Goal: Task Accomplishment & Management: Complete application form

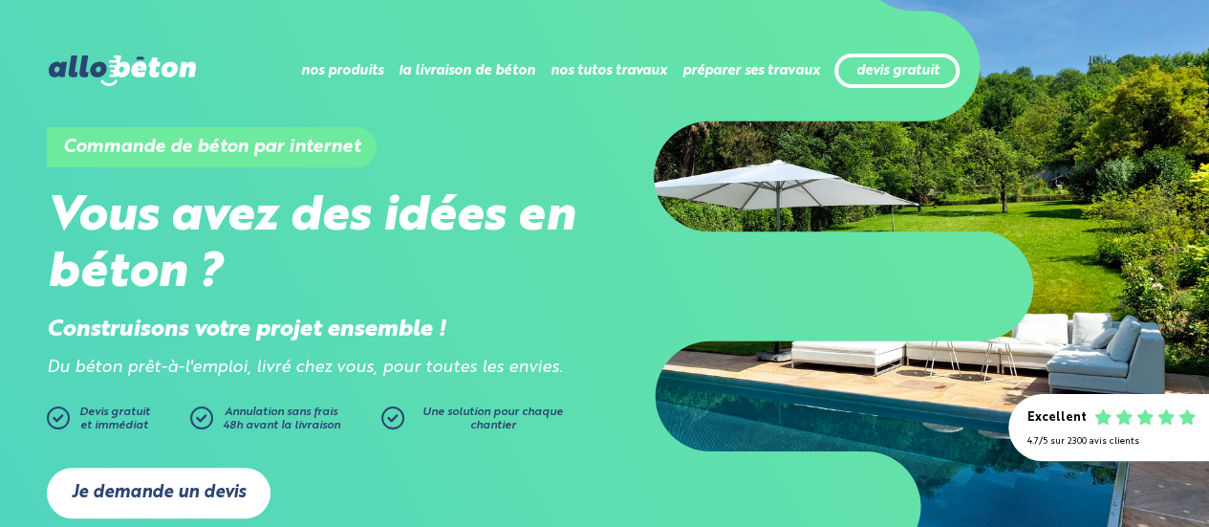
click at [177, 474] on link "Je demande un devis" at bounding box center [159, 493] width 224 height 51
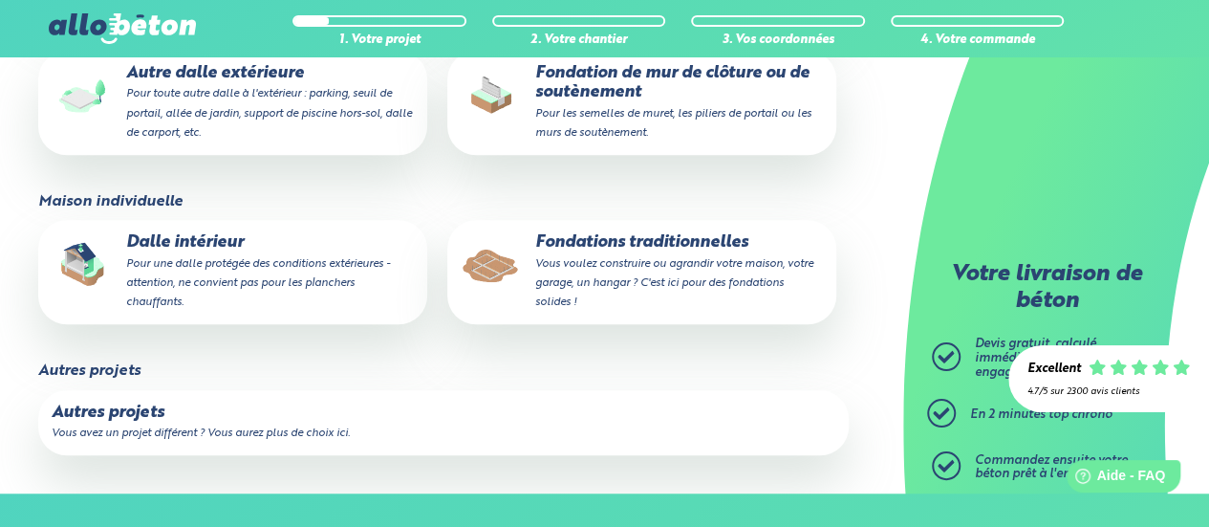
scroll to position [484, 0]
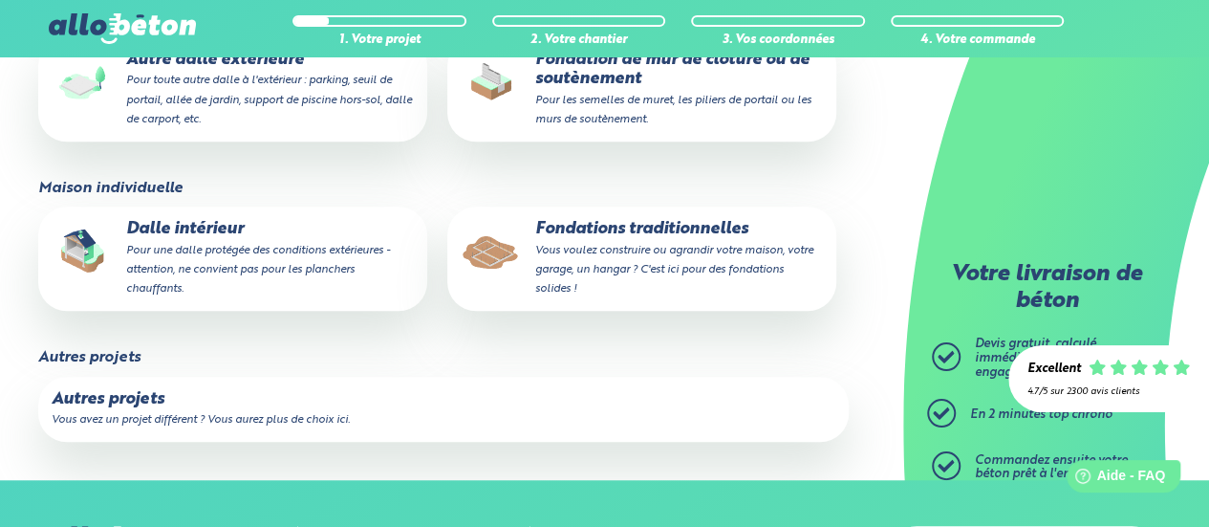
click at [239, 406] on label "Autres projets Vous avez un projet différent ? Vous aurez plus de choix ici." at bounding box center [443, 409] width 811 height 65
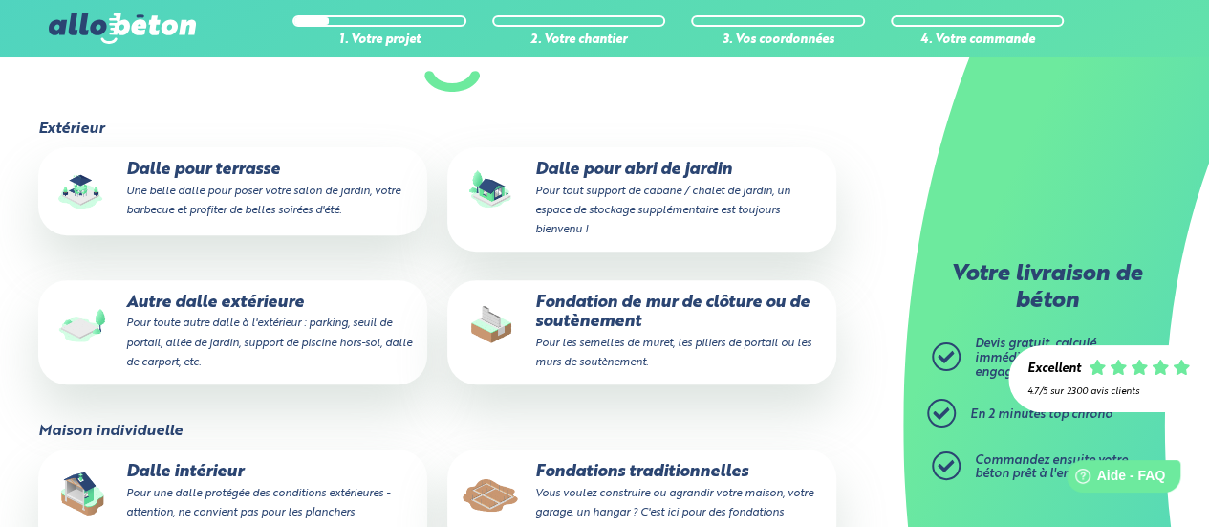
scroll to position [234, 0]
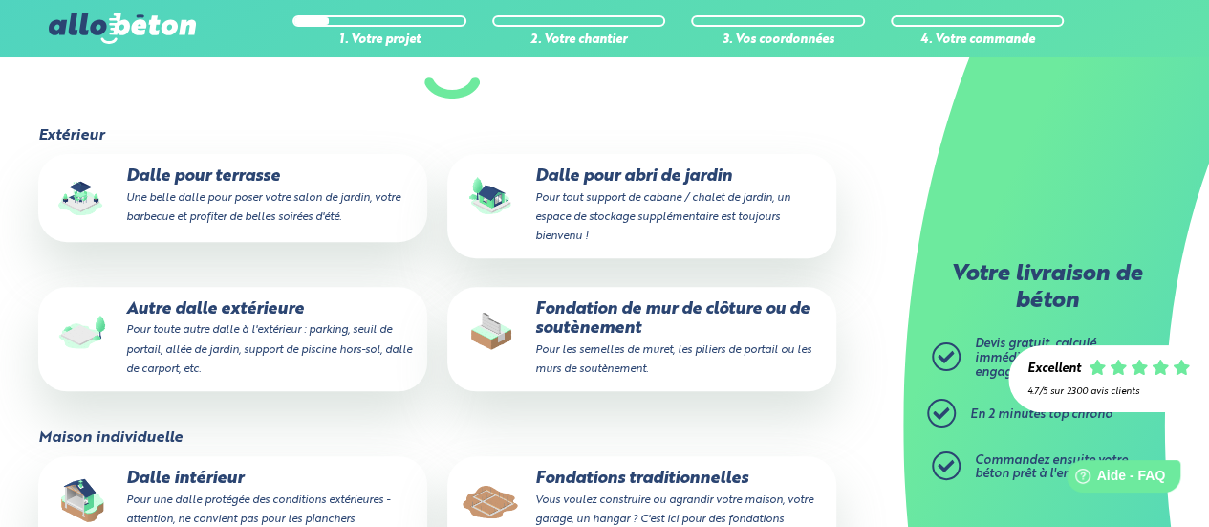
click at [185, 354] on small "Pour toute autre dalle à l'extérieur : parking, seuil de portail, allée de jard…" at bounding box center [269, 349] width 286 height 50
click at [0, 0] on input "Autre dalle extérieure Pour toute autre dalle à l'extérieur : parking, seuil de…" at bounding box center [0, 0] width 0 height 0
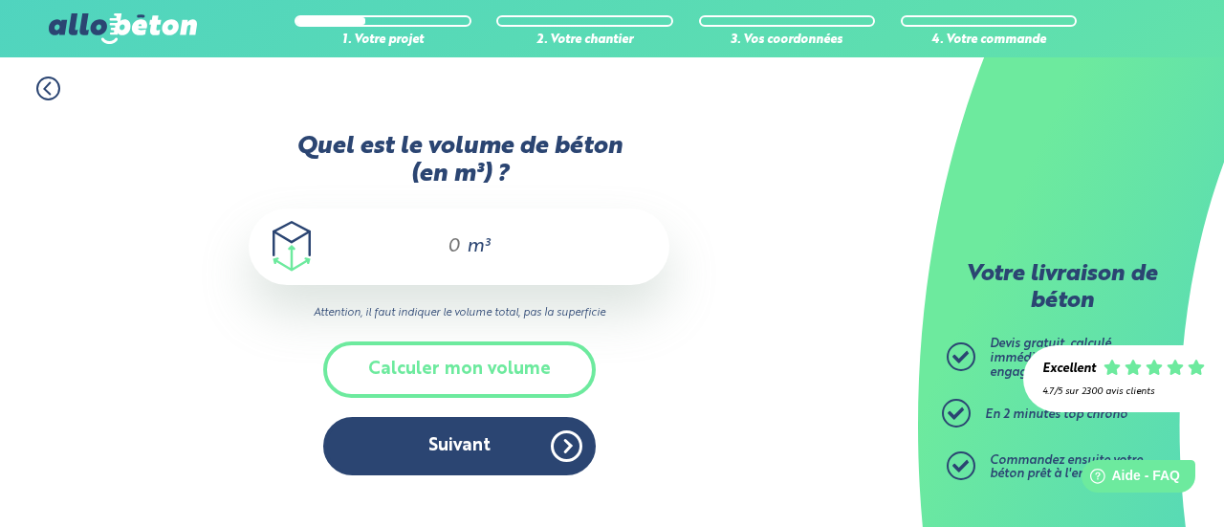
click at [442, 253] on input "Quel est le volume de béton (en m³) ?" at bounding box center [445, 246] width 33 height 23
type input "7"
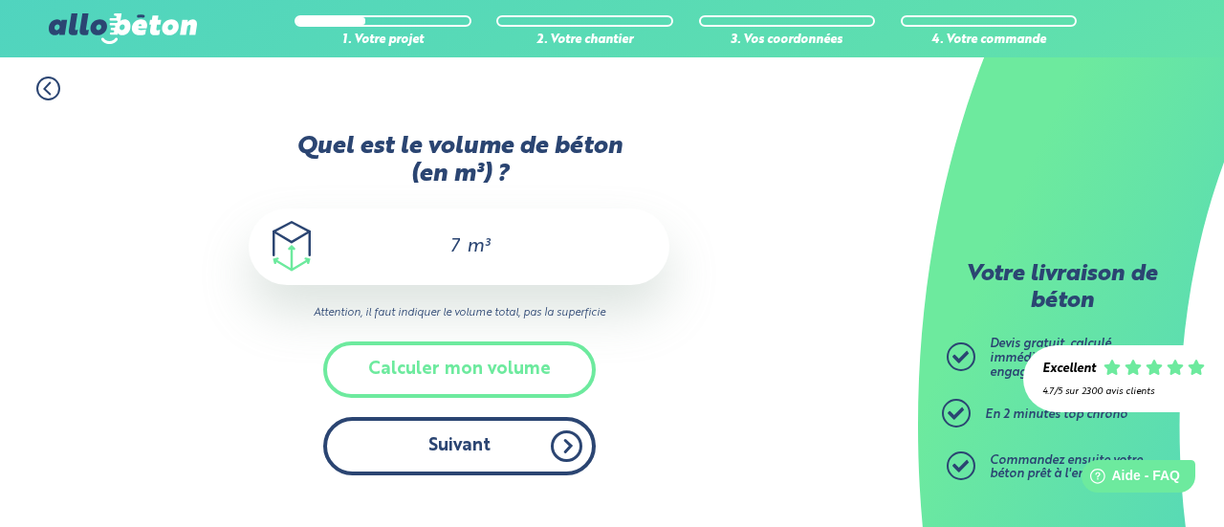
click at [437, 466] on button "Suivant" at bounding box center [459, 446] width 272 height 58
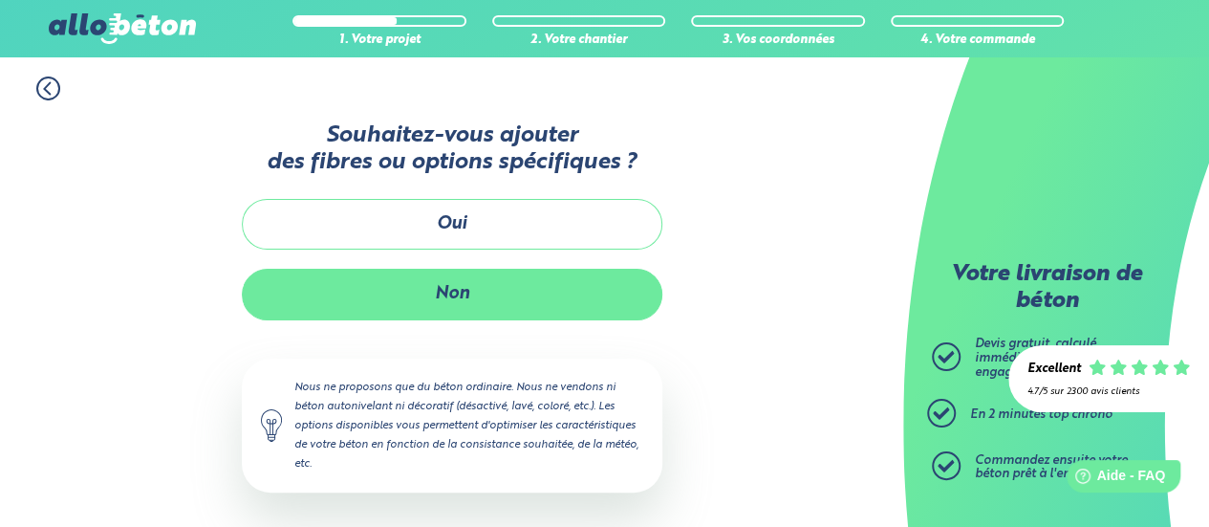
click at [468, 279] on button "Non" at bounding box center [452, 294] width 421 height 51
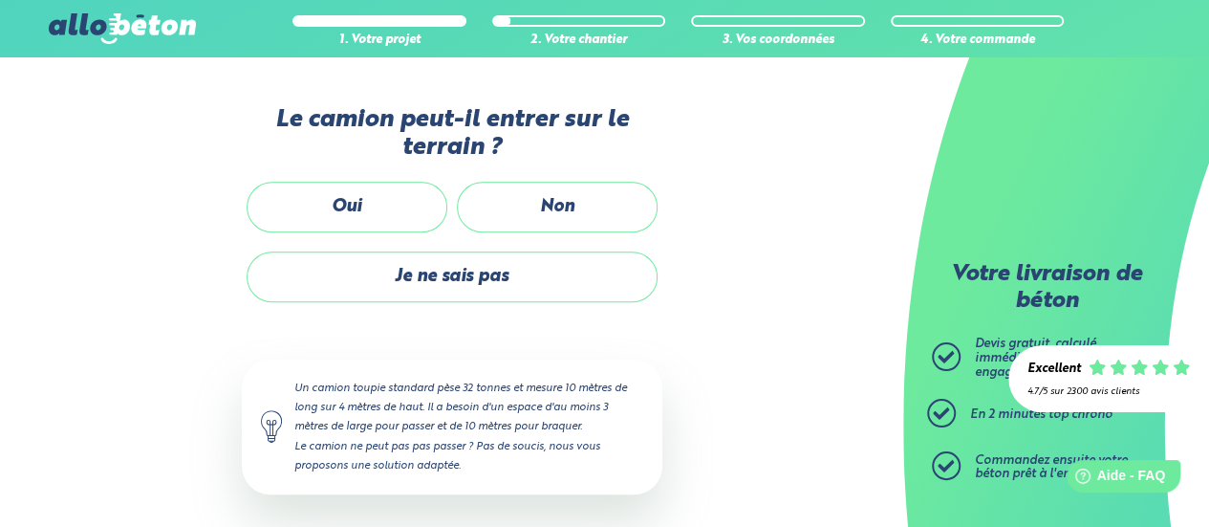
scroll to position [484, 0]
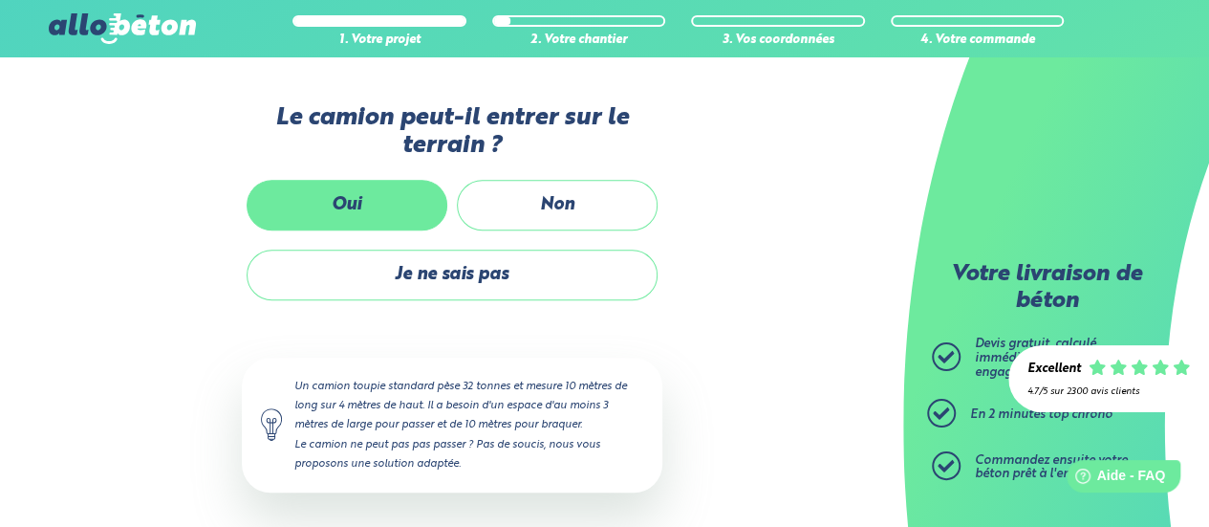
click at [316, 200] on label "Oui" at bounding box center [347, 205] width 201 height 51
click at [0, 0] on input "Oui" at bounding box center [0, 0] width 0 height 0
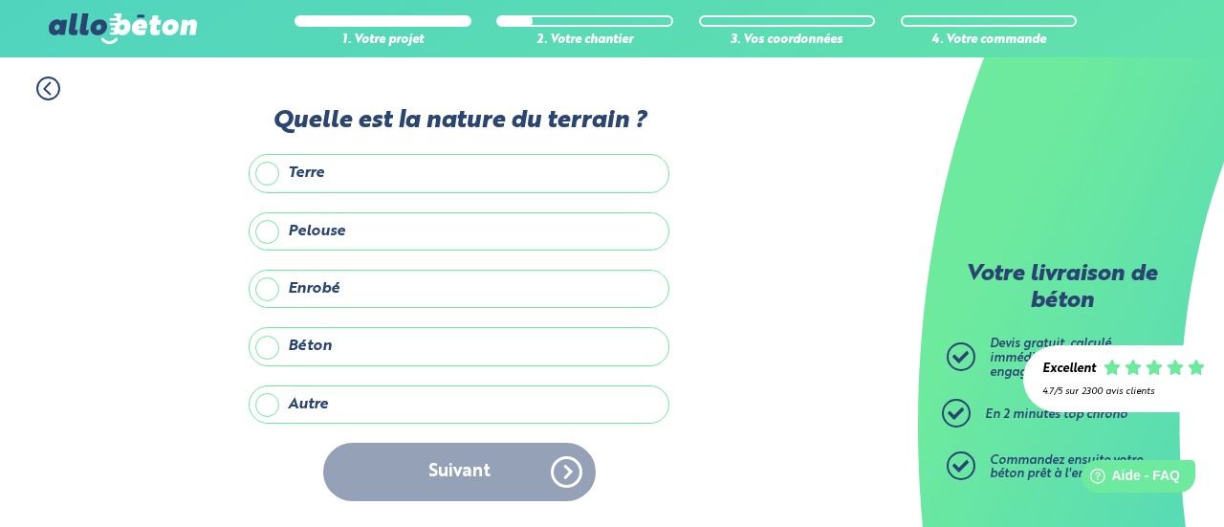
click at [324, 399] on label "Autre" at bounding box center [459, 404] width 421 height 38
click at [0, 0] on input "Autre" at bounding box center [0, 0] width 0 height 0
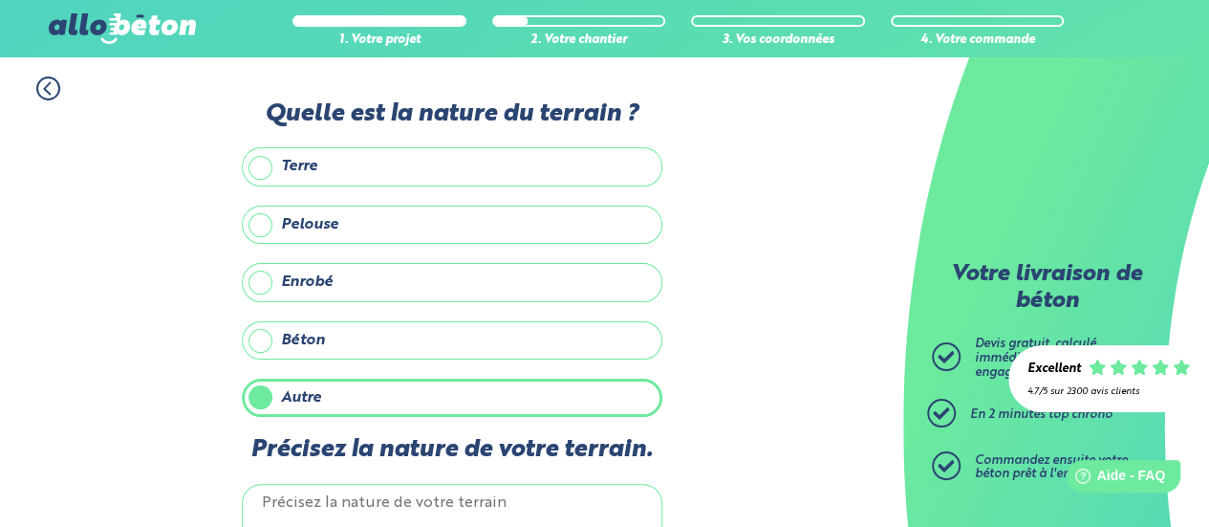
click at [395, 490] on textarea "Précisez la nature de votre terrain." at bounding box center [452, 532] width 421 height 96
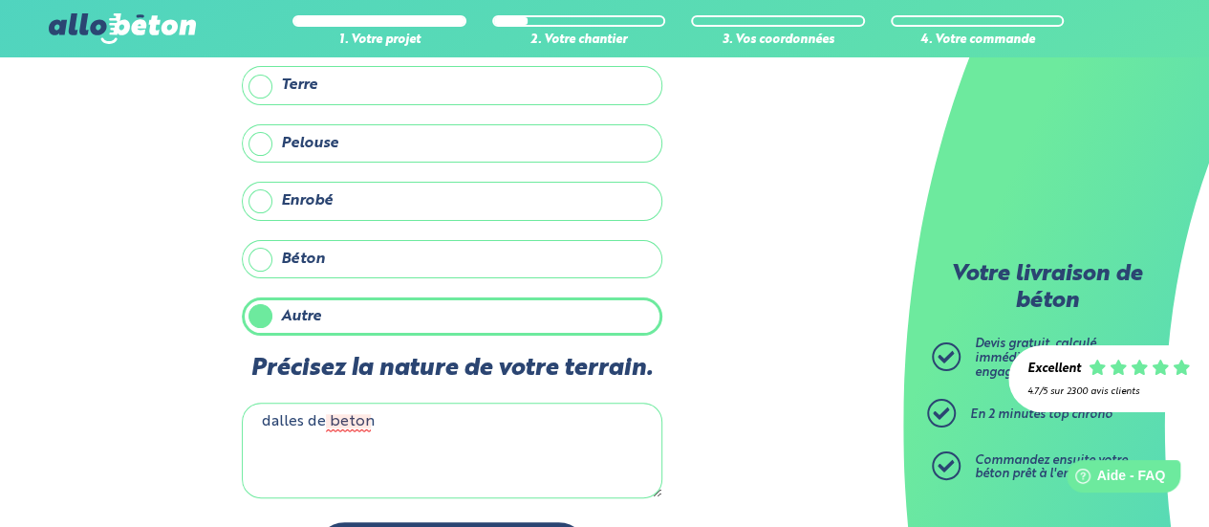
scroll to position [87, 0]
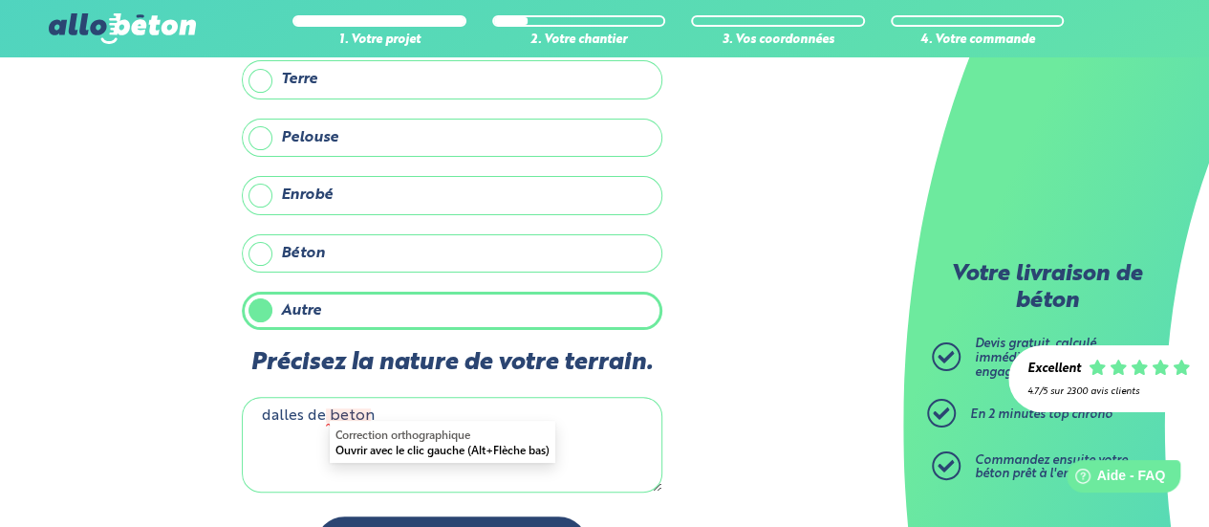
click at [259, 412] on textarea "dalles de beton" at bounding box center [452, 445] width 421 height 96
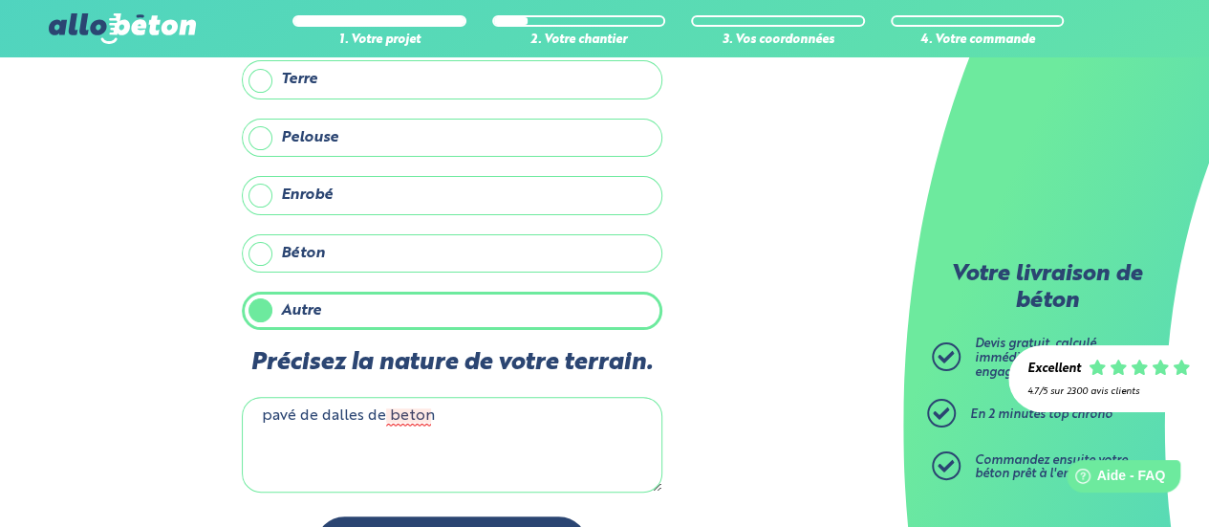
click at [415, 408] on textarea "pavé de dalles de beton" at bounding box center [452, 445] width 421 height 96
click at [416, 407] on textarea "pavé de dalles de beton" at bounding box center [452, 445] width 421 height 96
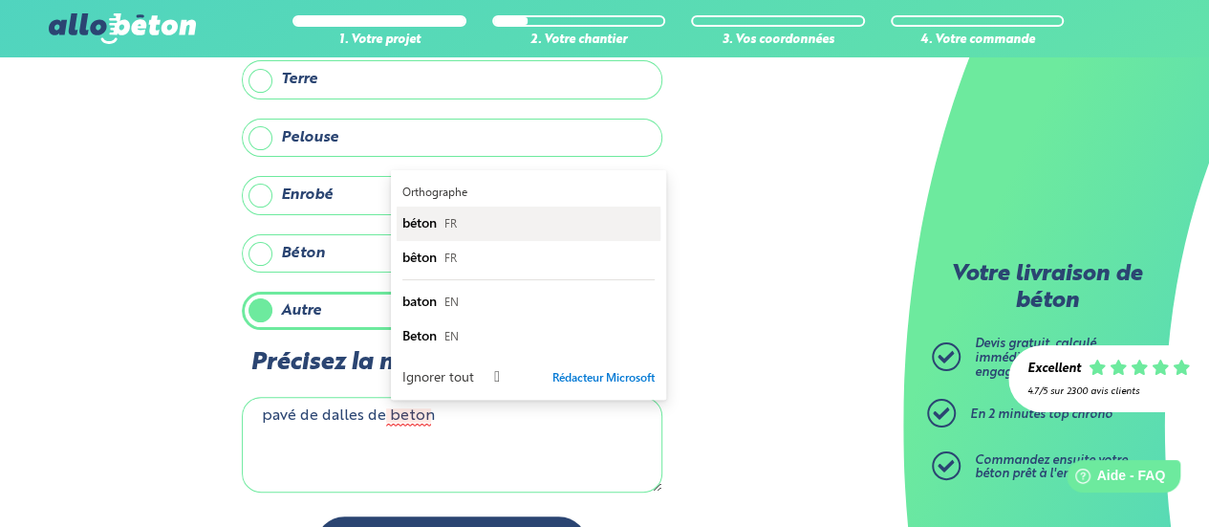
type textarea "pavé de dalles de beton"
click at [426, 219] on span "béton" at bounding box center [420, 222] width 34 height 18
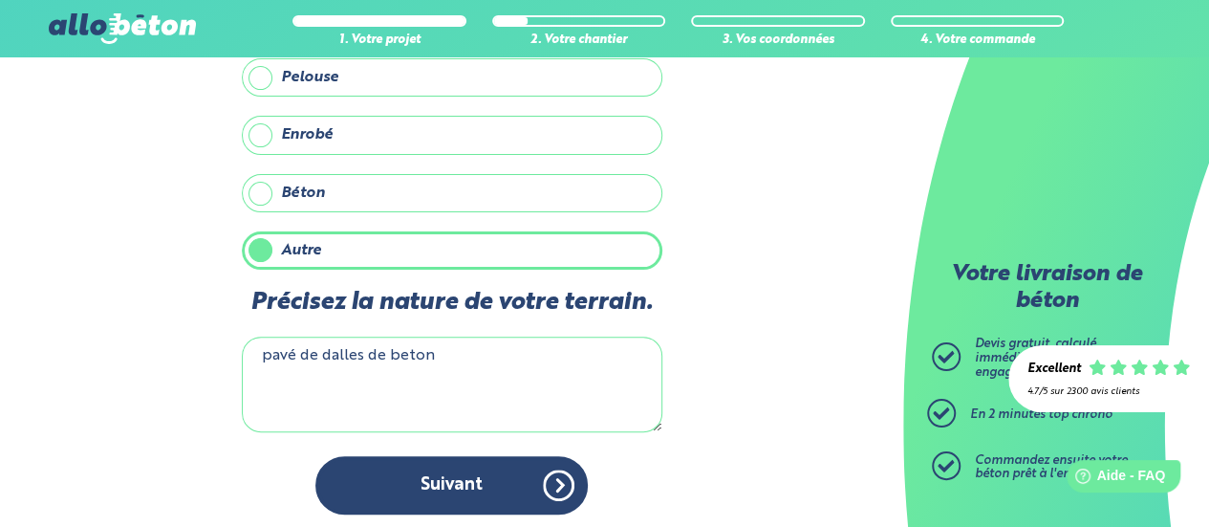
scroll to position [149, 0]
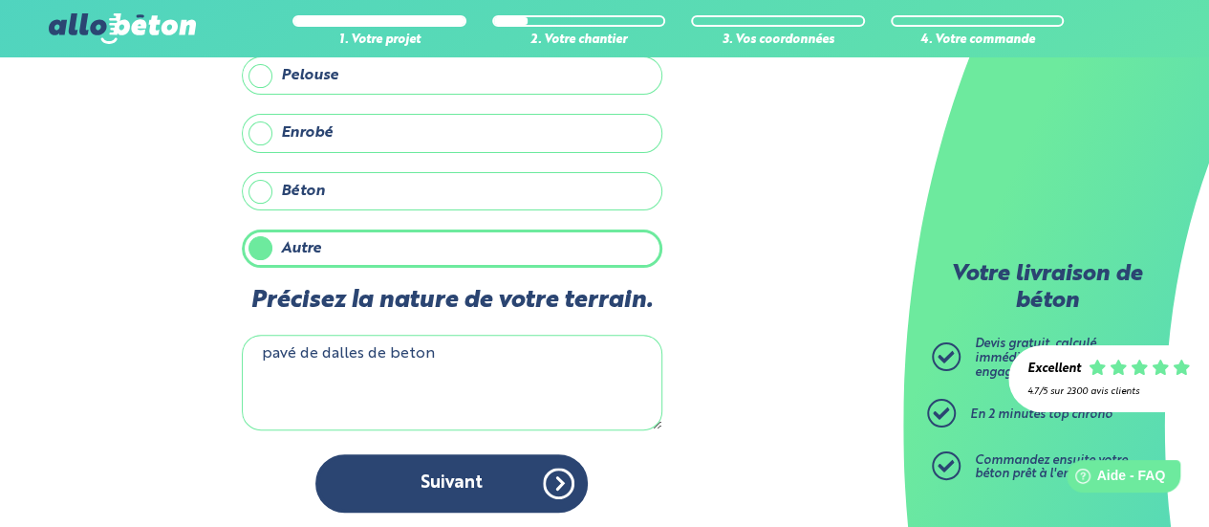
click at [444, 486] on button "Suivant" at bounding box center [452, 483] width 272 height 58
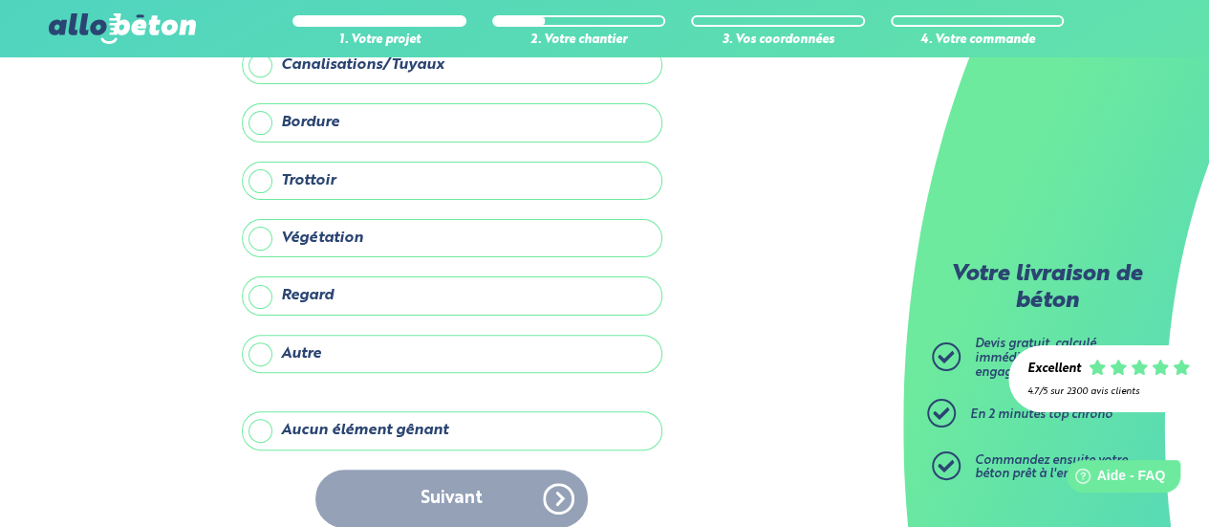
scroll to position [145, 0]
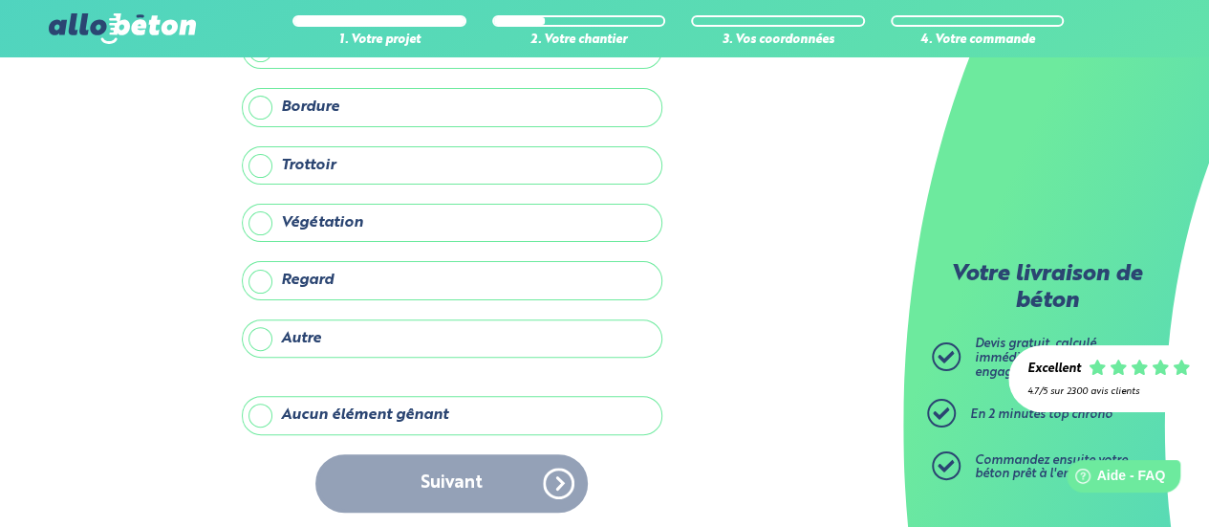
click at [417, 427] on label "Aucun élément gênant" at bounding box center [452, 415] width 421 height 38
click at [0, 0] on input "Aucun élément gênant" at bounding box center [0, 0] width 0 height 0
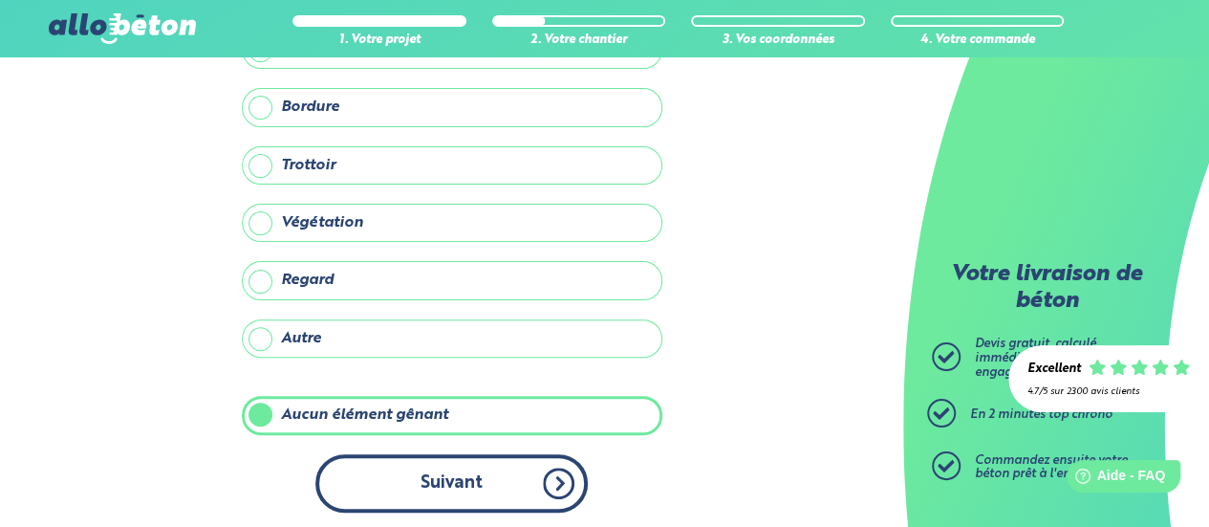
click at [436, 465] on button "Suivant" at bounding box center [452, 483] width 272 height 58
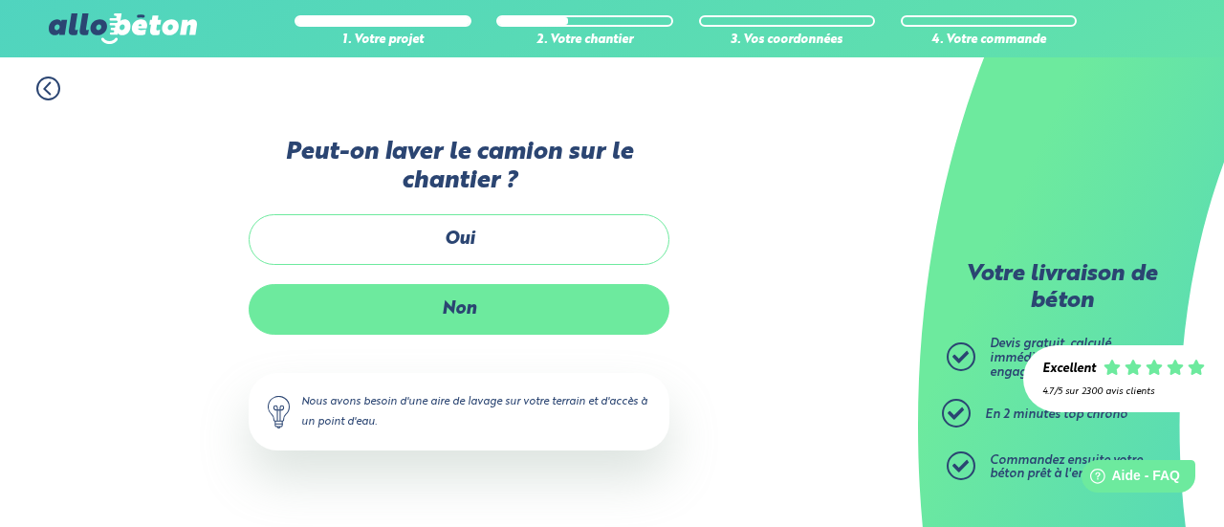
click at [468, 331] on label "Non" at bounding box center [459, 309] width 421 height 51
click at [0, 0] on input "Non" at bounding box center [0, 0] width 0 height 0
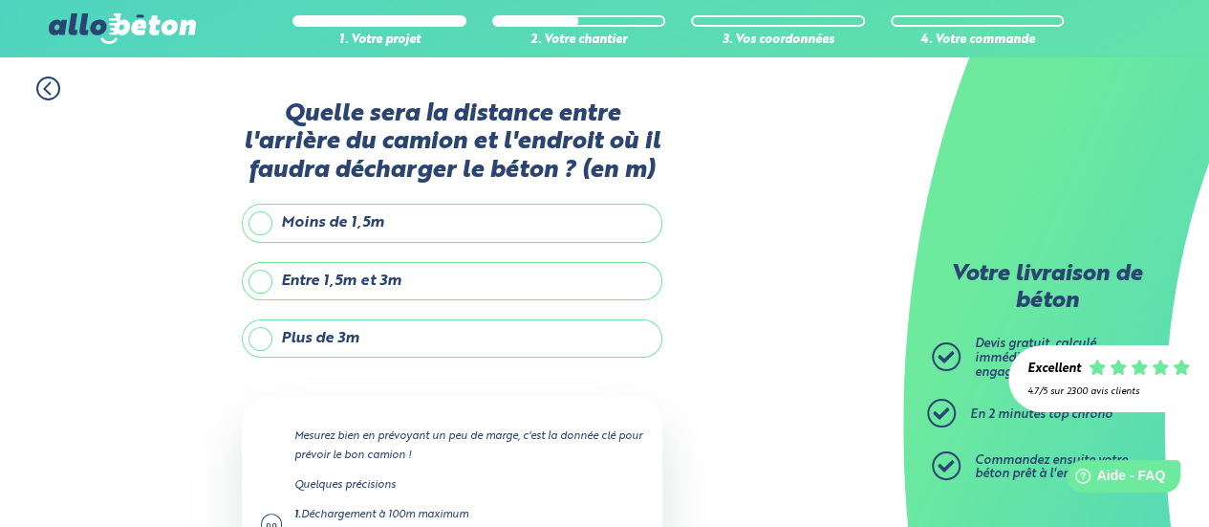
click at [445, 292] on label "Entre 1,5m et 3m" at bounding box center [452, 281] width 421 height 38
click at [0, 0] on input "Entre 1,5m et 3m" at bounding box center [0, 0] width 0 height 0
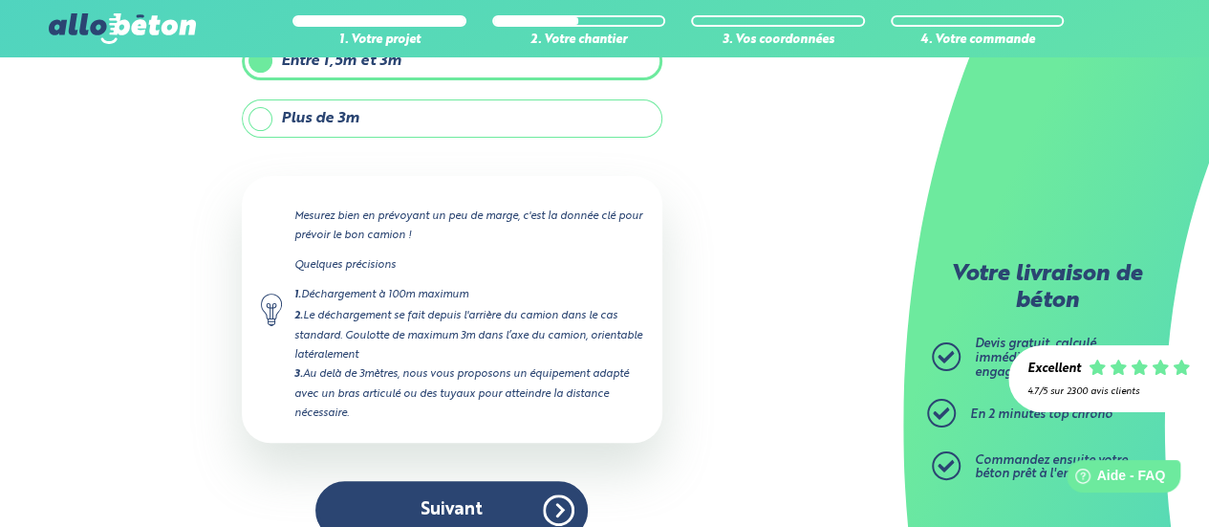
scroll to position [246, 0]
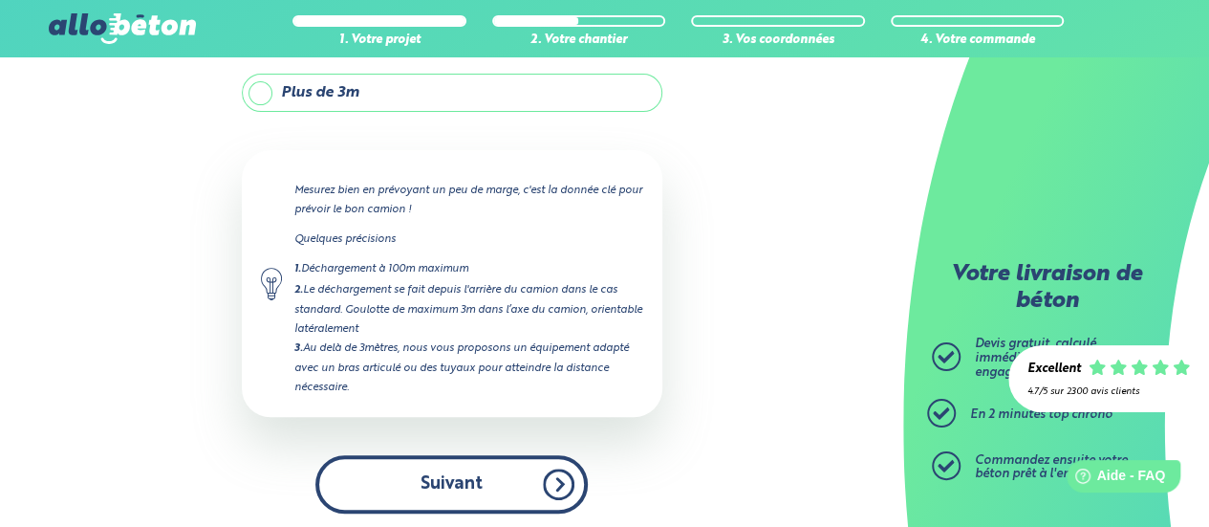
click at [381, 477] on button "Suivant" at bounding box center [452, 484] width 272 height 58
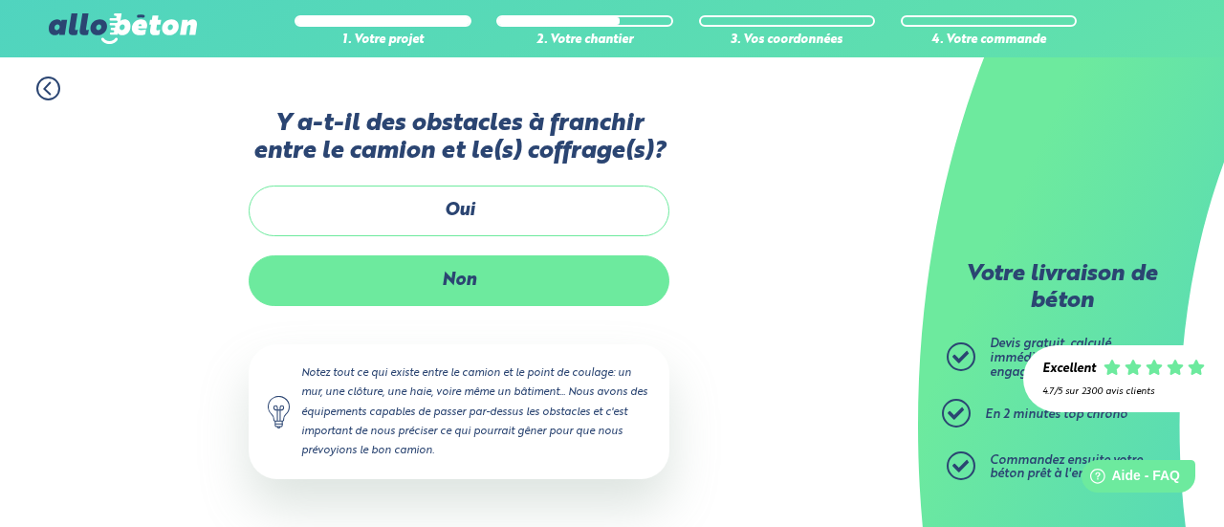
click at [467, 276] on label "Non" at bounding box center [459, 280] width 421 height 51
click at [0, 0] on input "Non" at bounding box center [0, 0] width 0 height 0
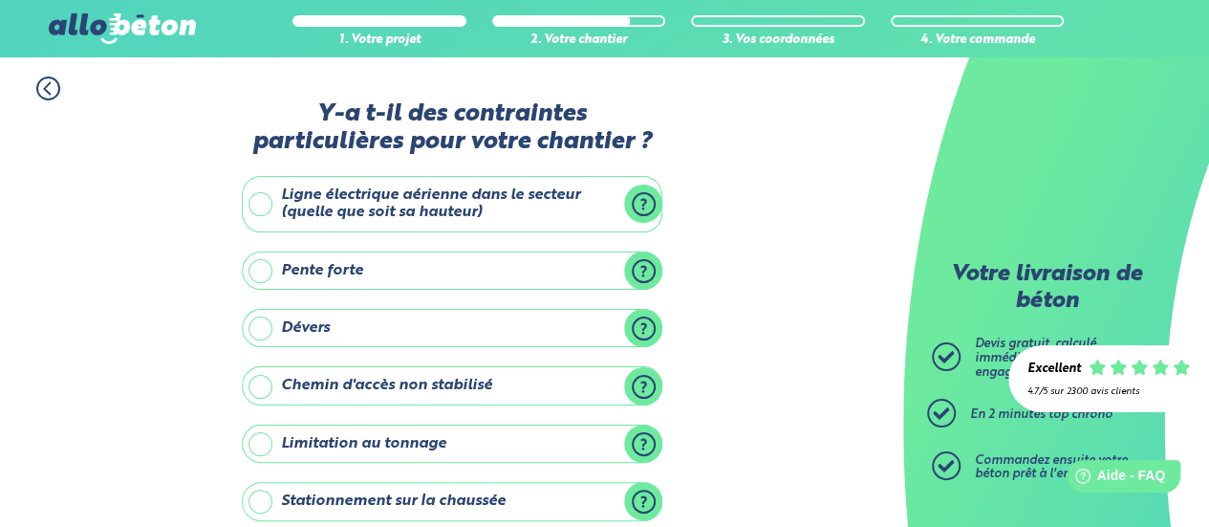
click at [402, 202] on label "Ligne électrique aérienne dans le secteur (quelle que soit sa hauteur)" at bounding box center [452, 204] width 421 height 56
click at [0, 0] on input "Ligne électrique aérienne dans le secteur (quelle que soit sa hauteur)" at bounding box center [0, 0] width 0 height 0
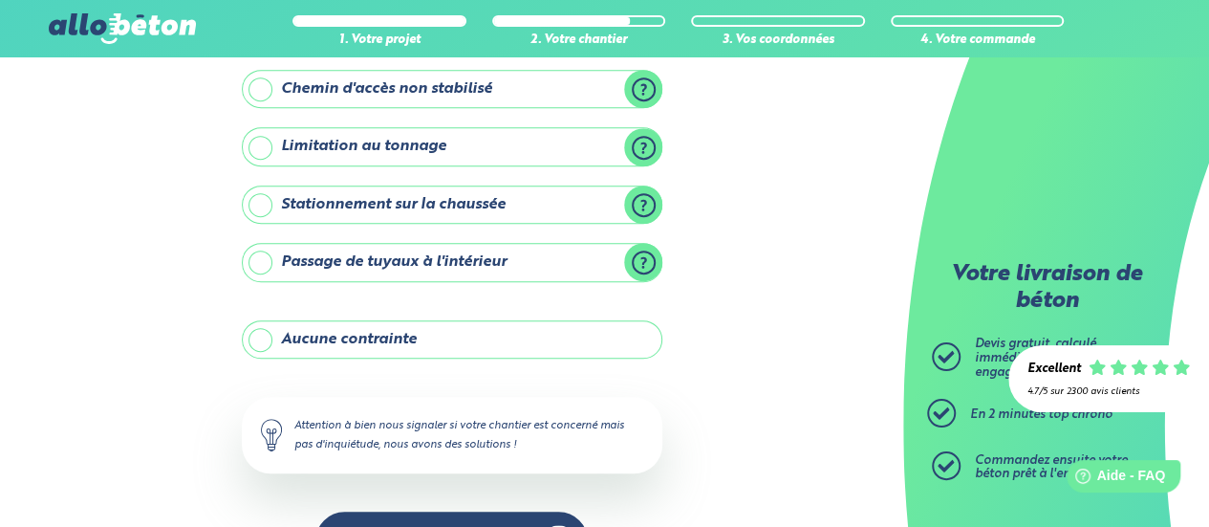
scroll to position [488, 0]
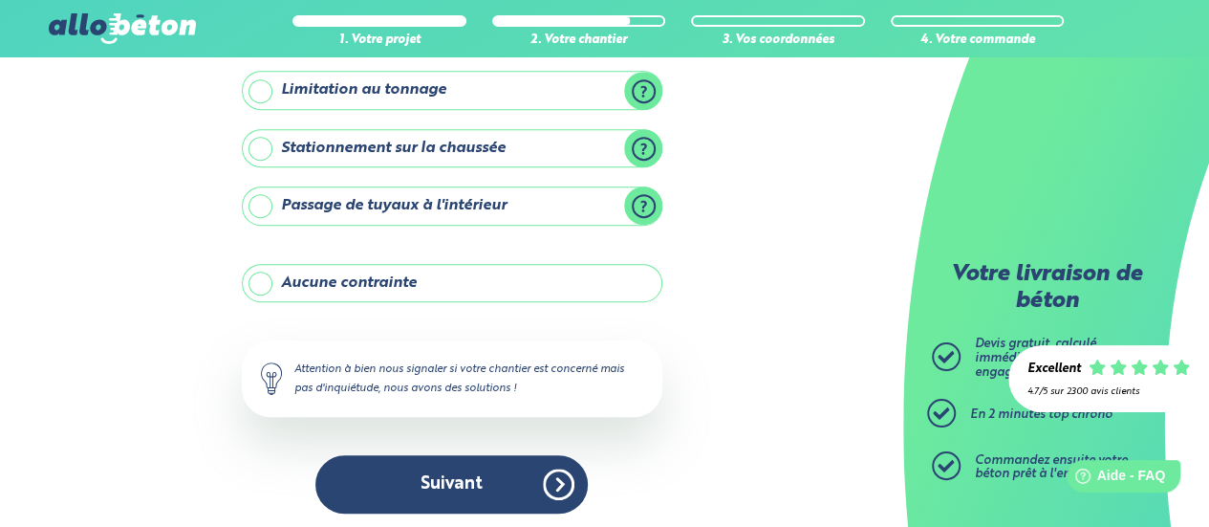
click at [390, 459] on button "Suivant" at bounding box center [452, 484] width 272 height 58
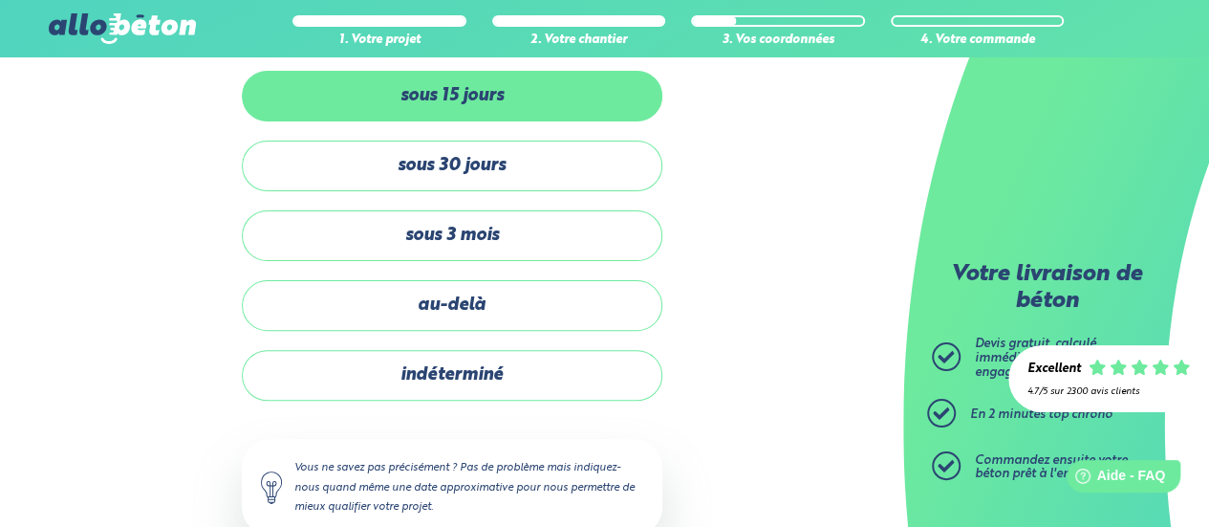
click at [507, 94] on label "sous 15 jours" at bounding box center [452, 96] width 421 height 51
click at [0, 0] on input "sous 15 jours" at bounding box center [0, 0] width 0 height 0
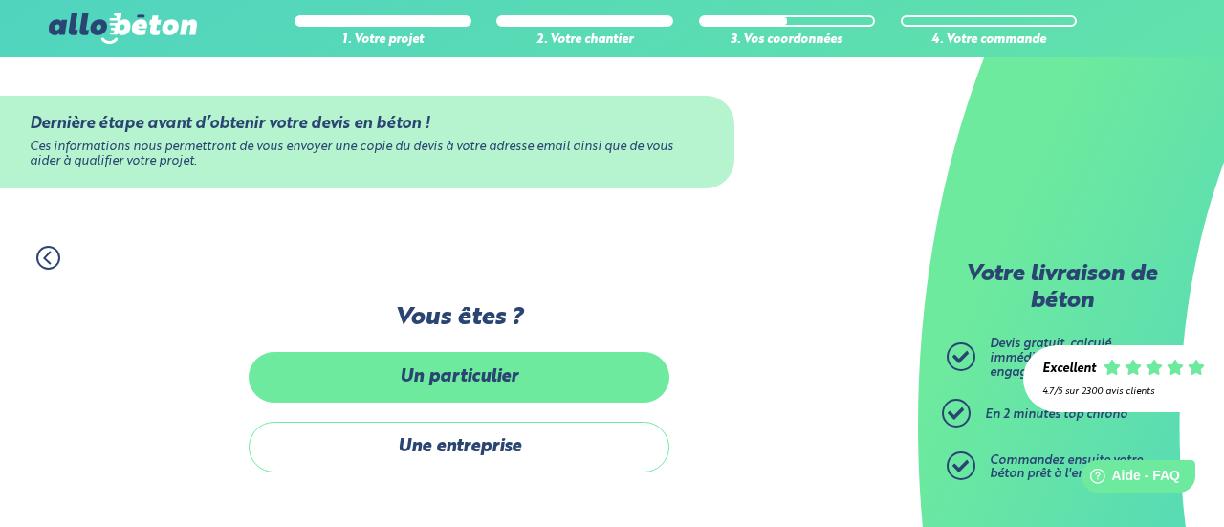
click at [512, 369] on label "Un particulier" at bounding box center [459, 377] width 421 height 51
click at [0, 0] on input "Un particulier" at bounding box center [0, 0] width 0 height 0
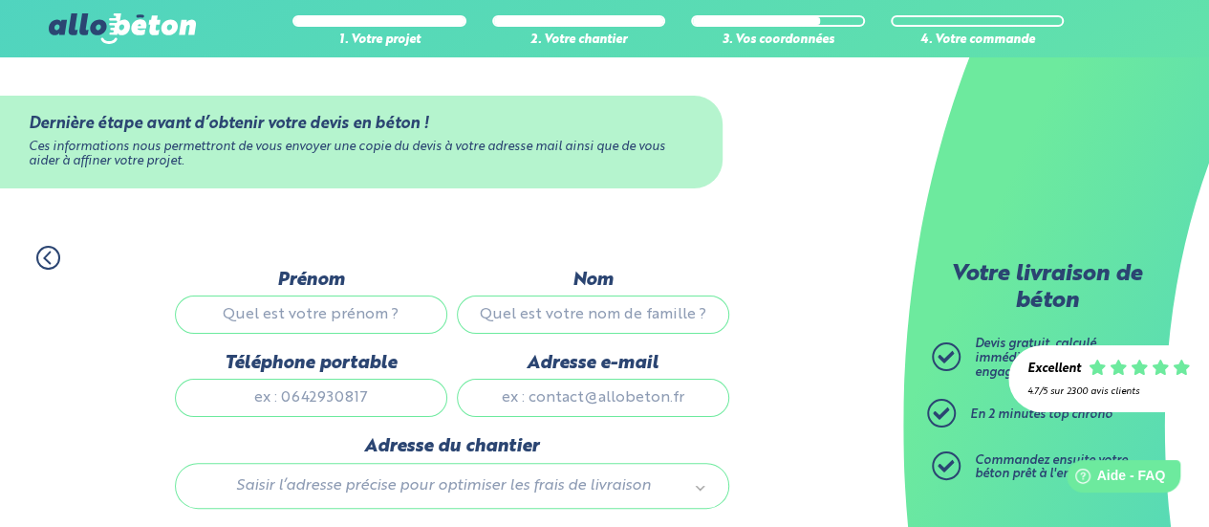
click at [382, 320] on input "Prénom" at bounding box center [311, 314] width 272 height 38
type input "[PERSON_NAME]"
type input "0764768099"
type input "[EMAIL_ADDRESS][DOMAIN_NAME]"
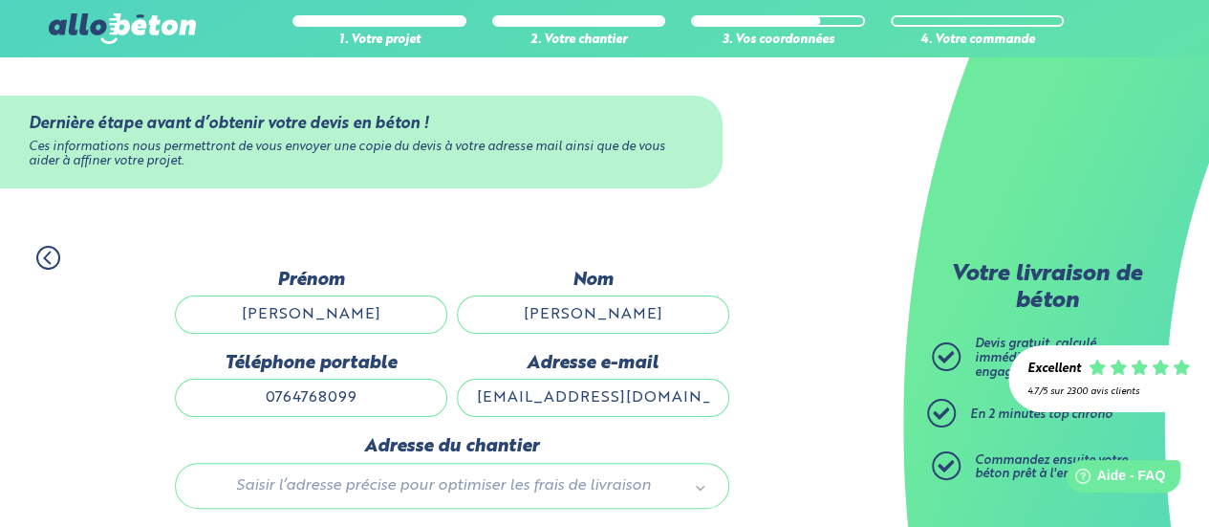
type input "[STREET_ADDRESS] Bellot"
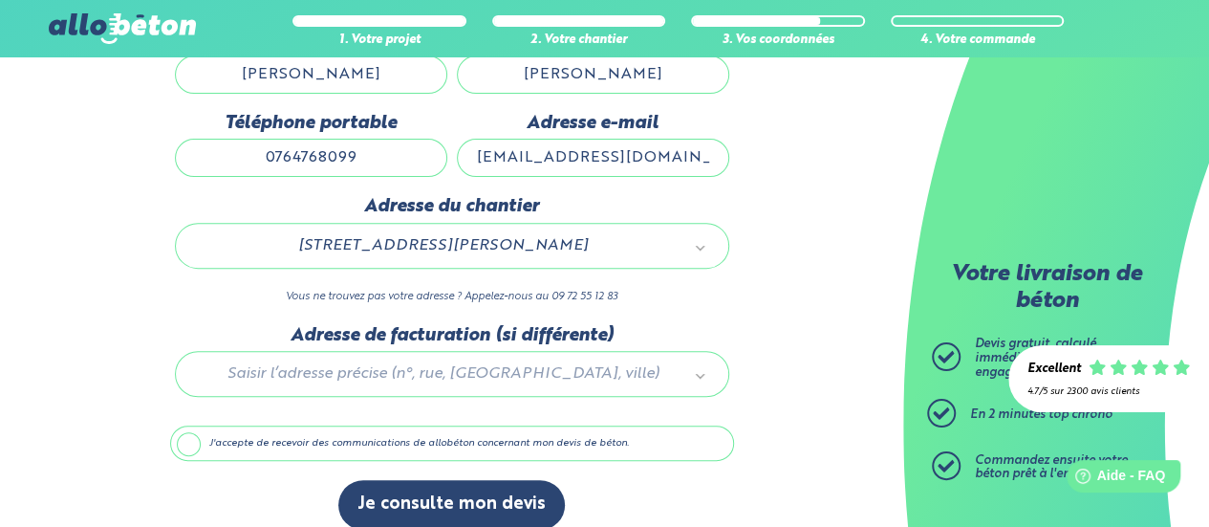
scroll to position [258, 0]
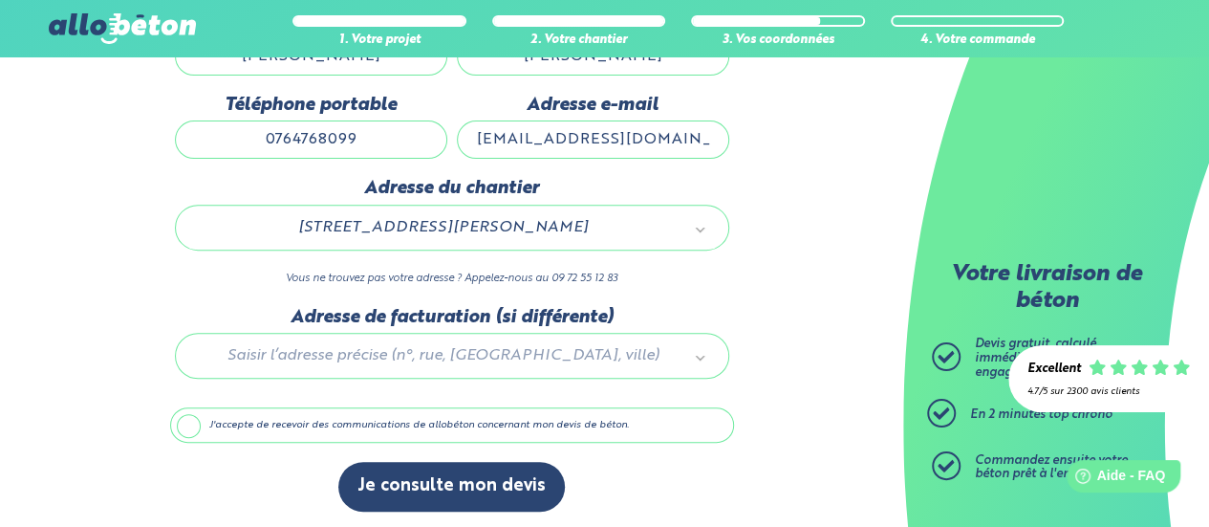
click at [184, 422] on label "J'accepte de recevoir des communications de allobéton concernant mon devis de b…" at bounding box center [452, 425] width 564 height 36
click at [0, 0] on input "J'accepte de recevoir des communications de allobéton concernant mon devis de b…" at bounding box center [0, 0] width 0 height 0
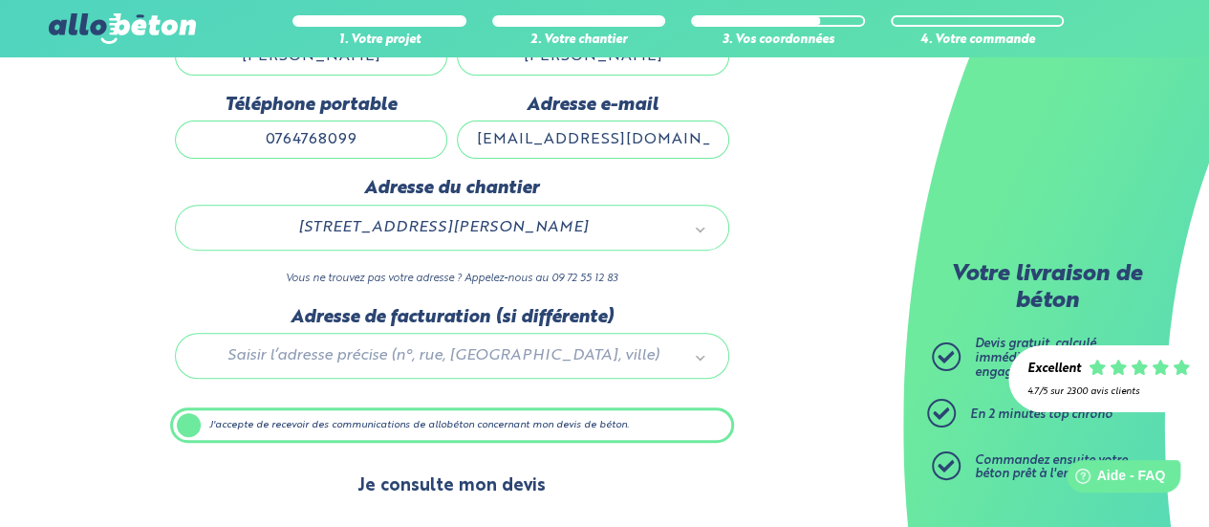
click at [420, 478] on button "Je consulte mon devis" at bounding box center [451, 486] width 227 height 49
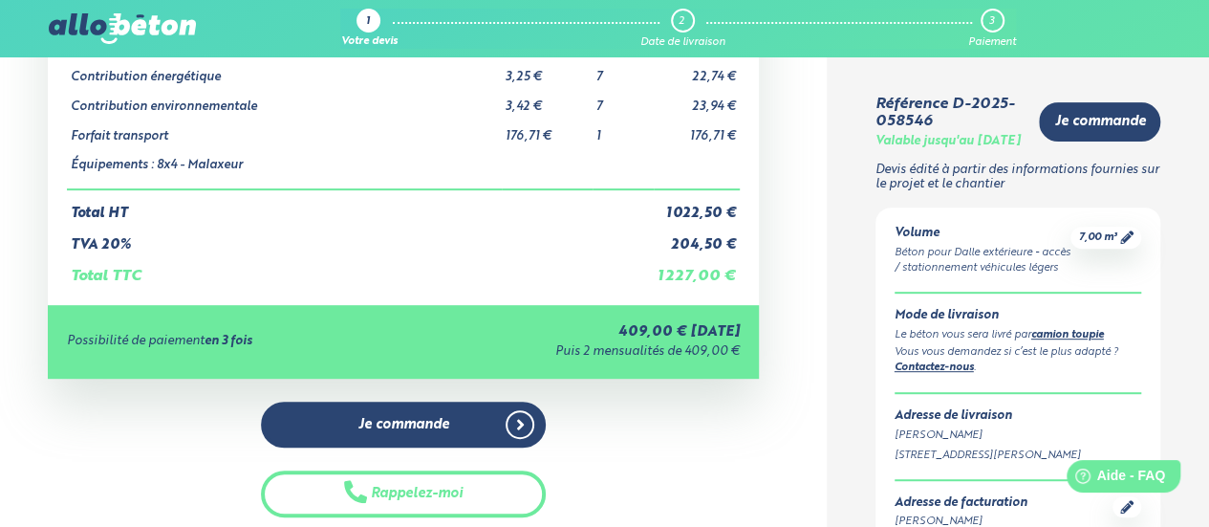
scroll to position [312, 0]
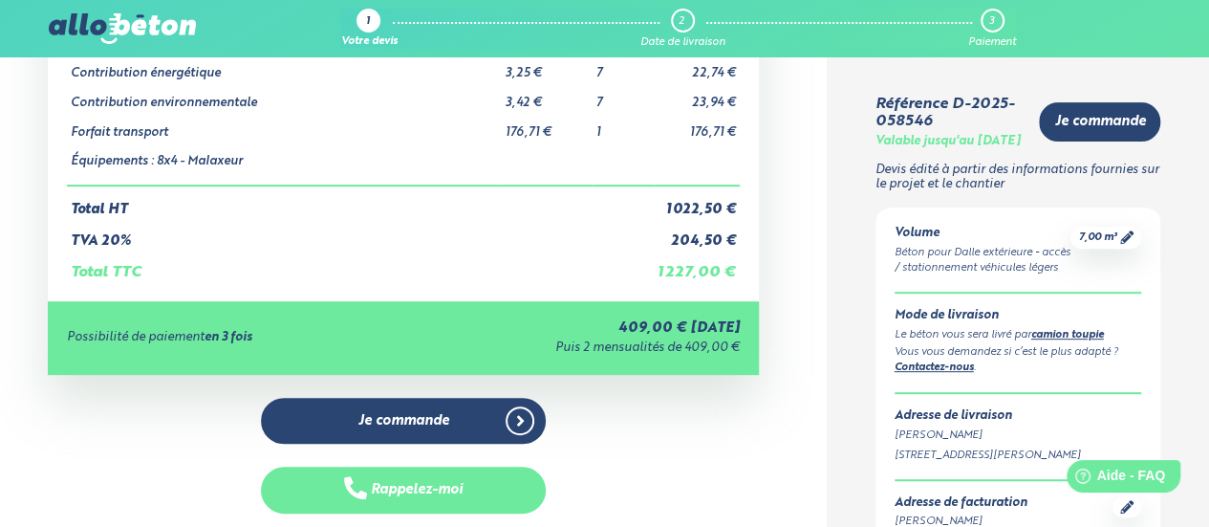
click at [416, 490] on button "Rappelez-moi" at bounding box center [403, 490] width 285 height 47
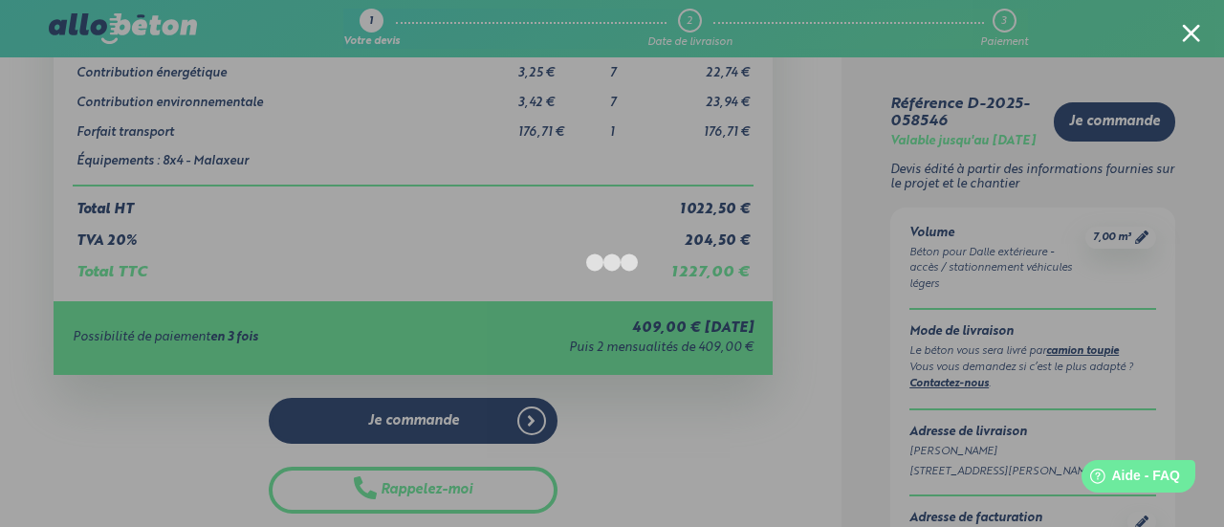
click at [1197, 39] on div at bounding box center [1191, 33] width 18 height 18
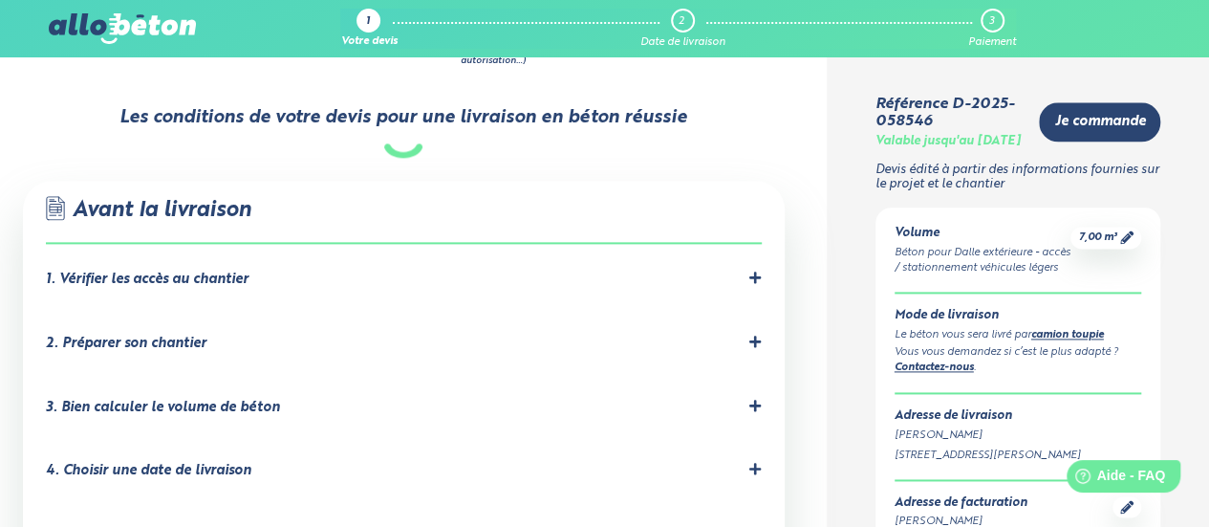
scroll to position [1148, 0]
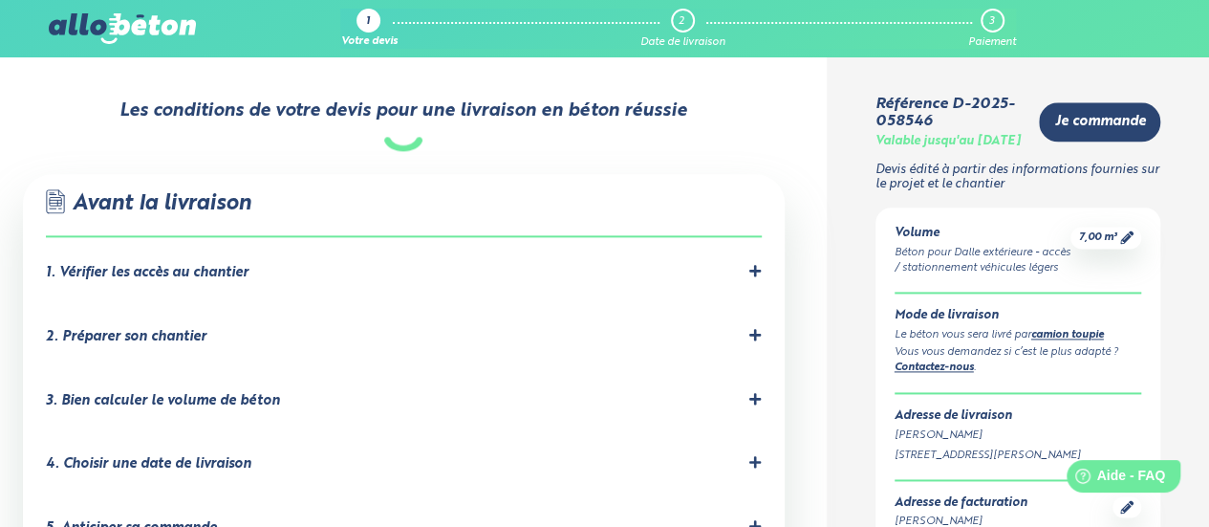
click at [752, 264] on icon at bounding box center [755, 270] width 13 height 13
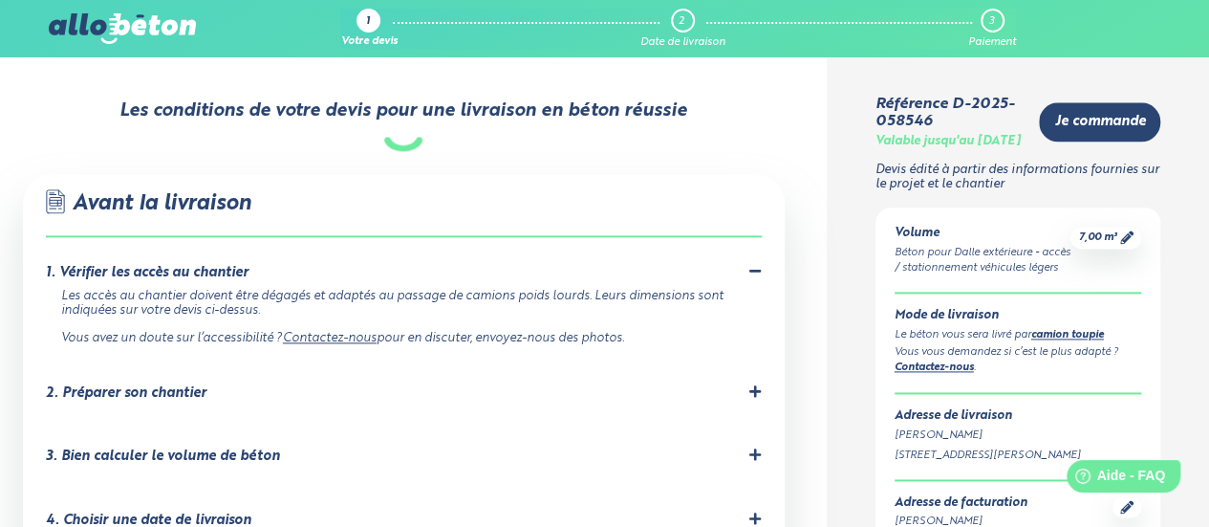
click at [759, 384] on icon at bounding box center [755, 390] width 13 height 13
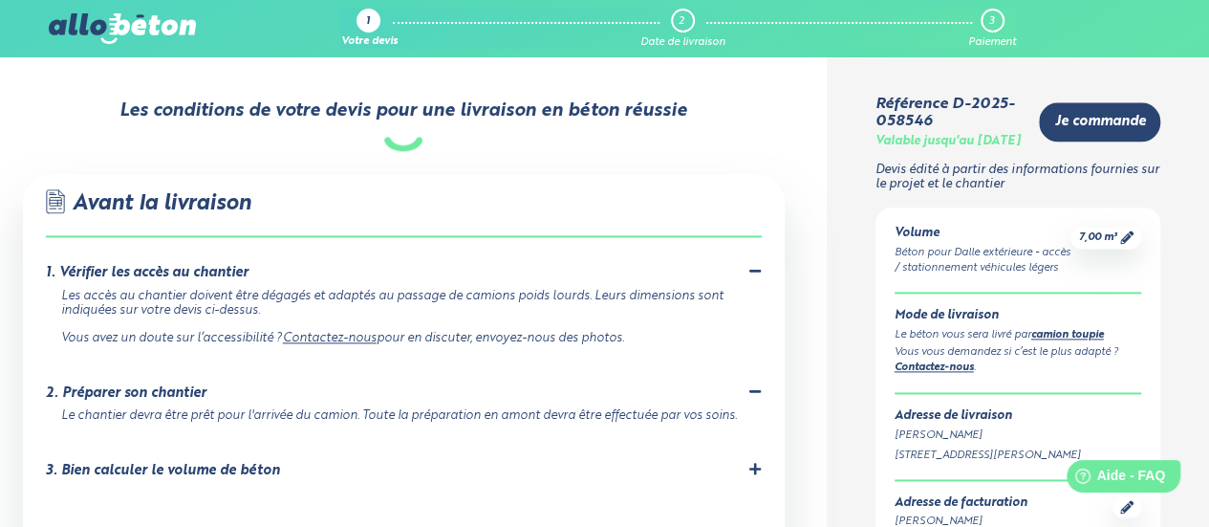
click at [757, 462] on icon at bounding box center [755, 468] width 13 height 13
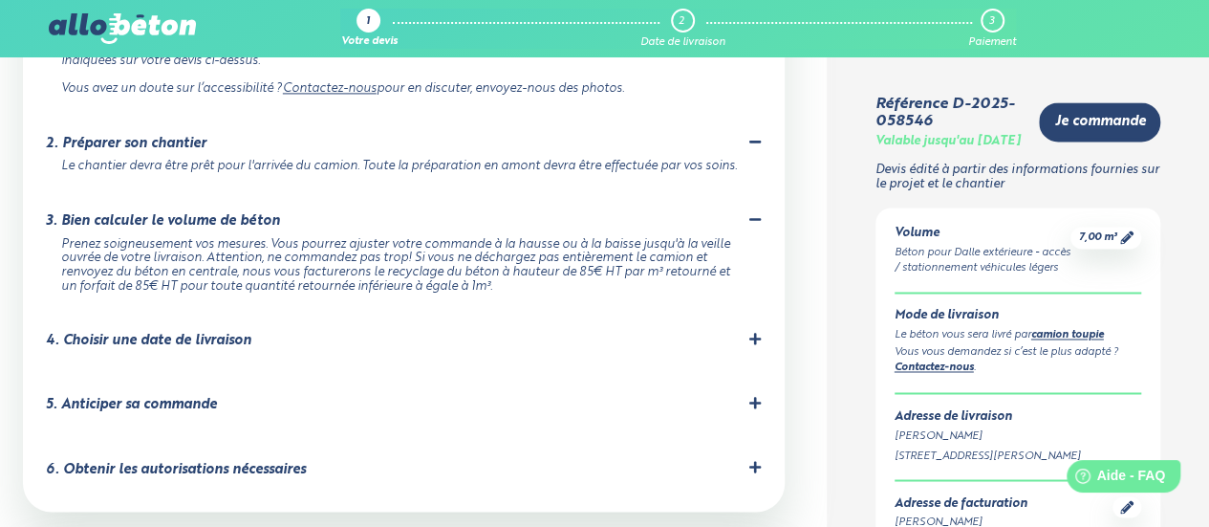
scroll to position [1424, 0]
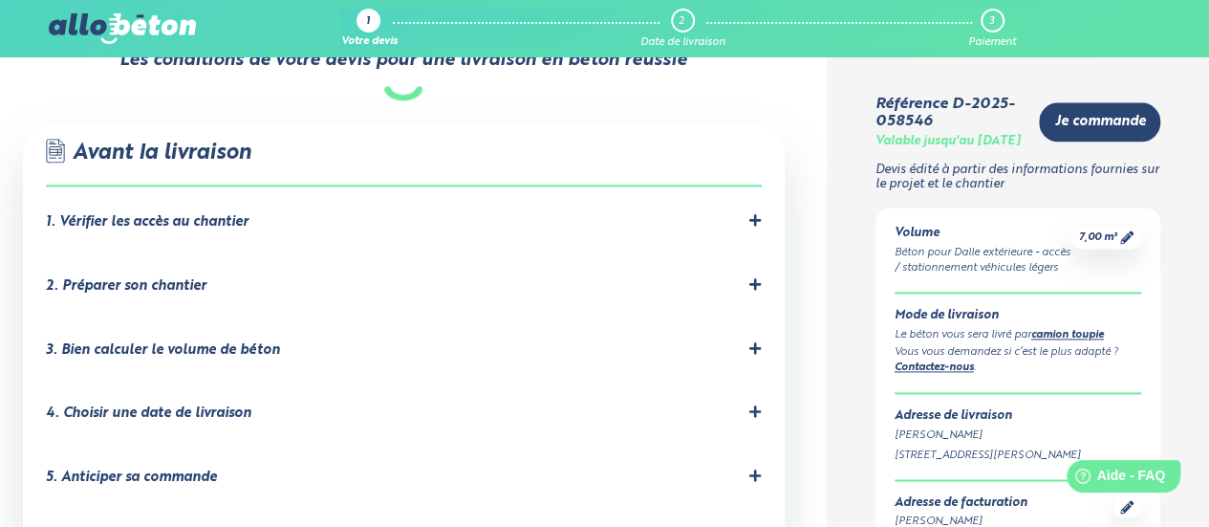
scroll to position [1249, 0]
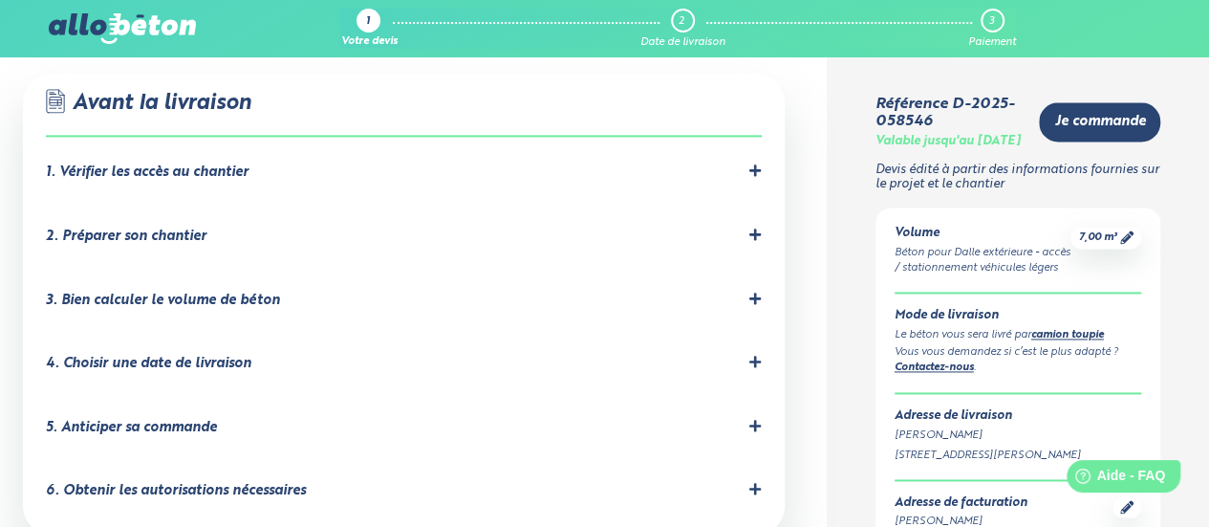
click at [759, 292] on icon at bounding box center [755, 298] width 13 height 13
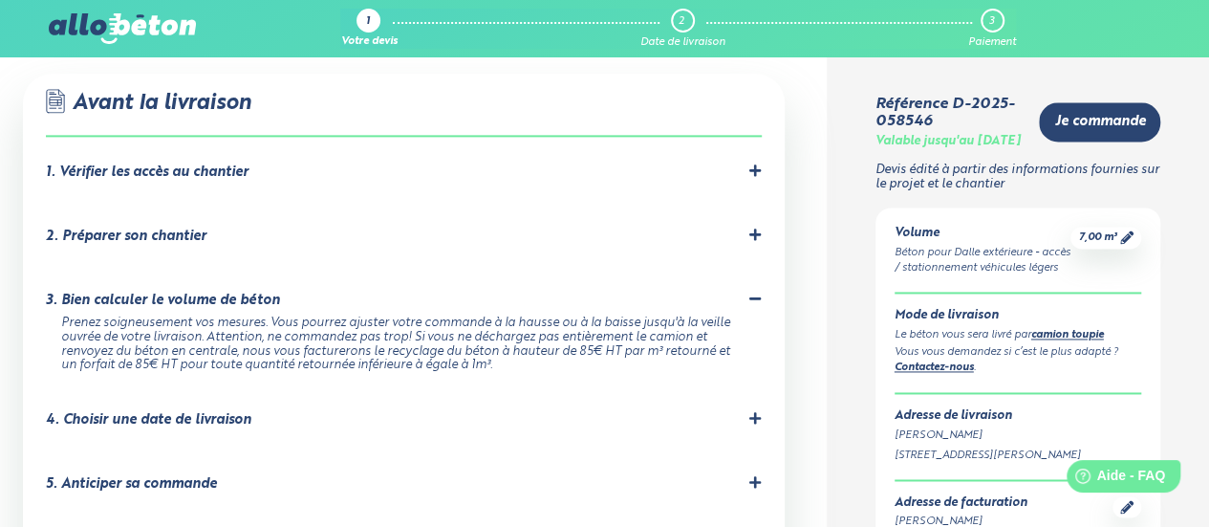
click at [751, 411] on icon at bounding box center [755, 417] width 13 height 13
